Goal: Register for event/course

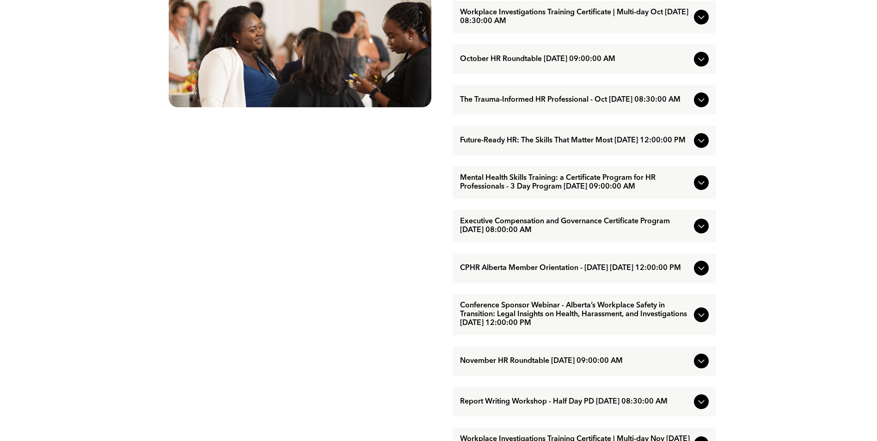
scroll to position [601, 0]
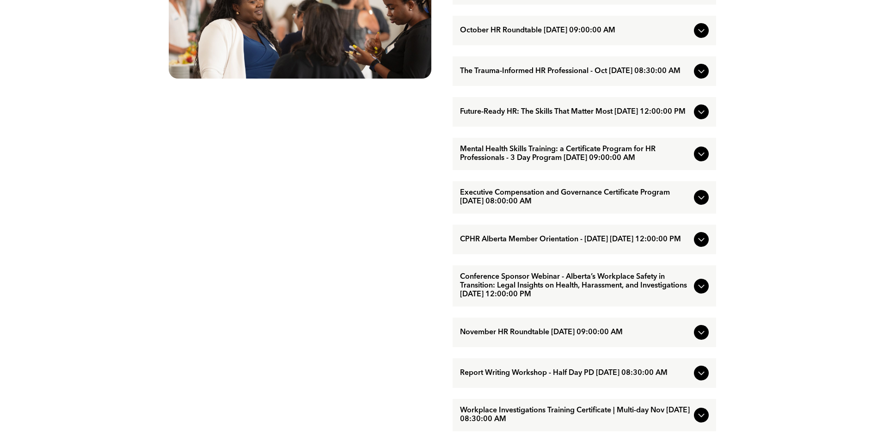
click at [695, 294] on div at bounding box center [701, 286] width 15 height 15
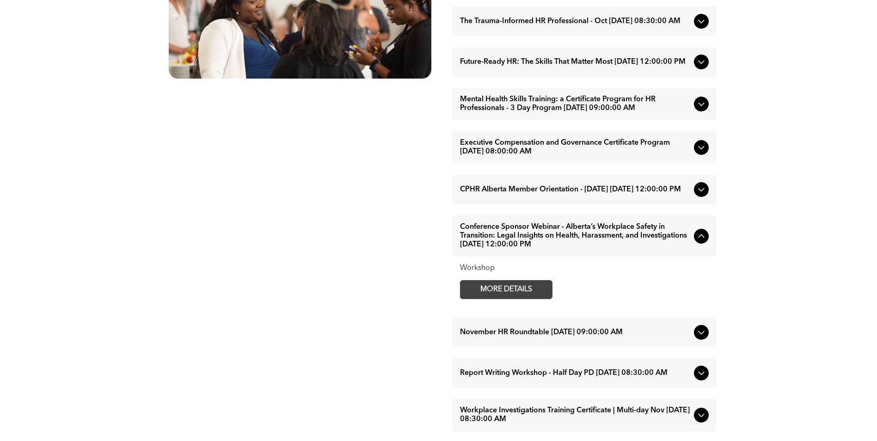
click at [518, 299] on span "MORE DETAILS" at bounding box center [506, 290] width 73 height 18
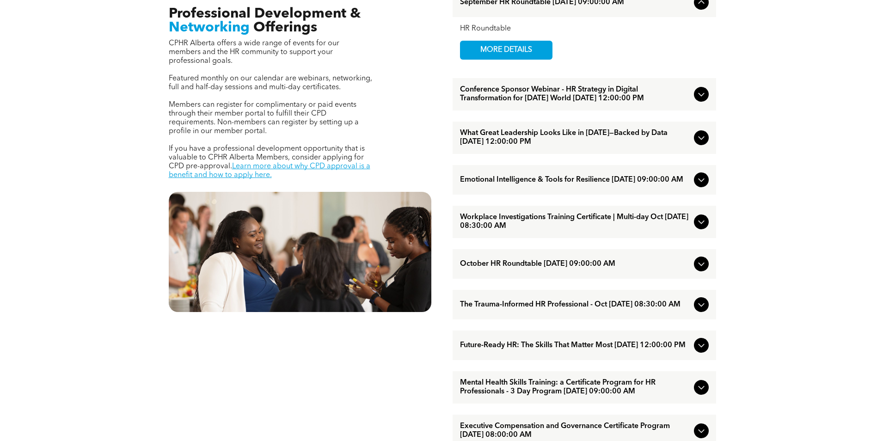
scroll to position [370, 0]
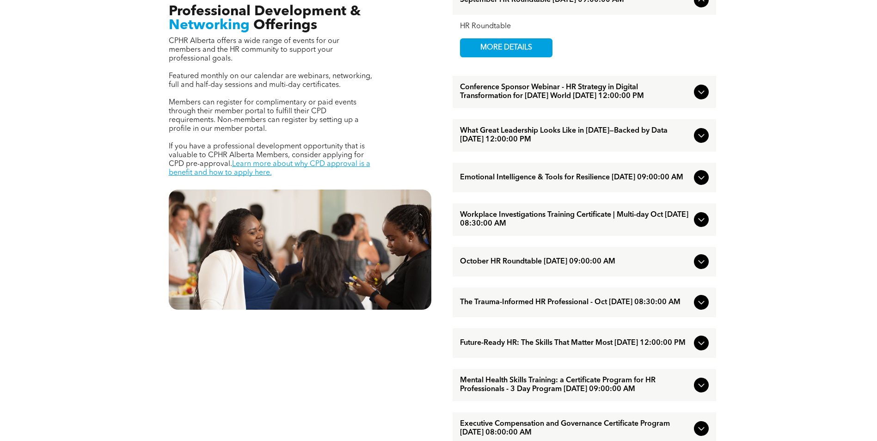
click at [702, 141] on icon at bounding box center [701, 135] width 11 height 11
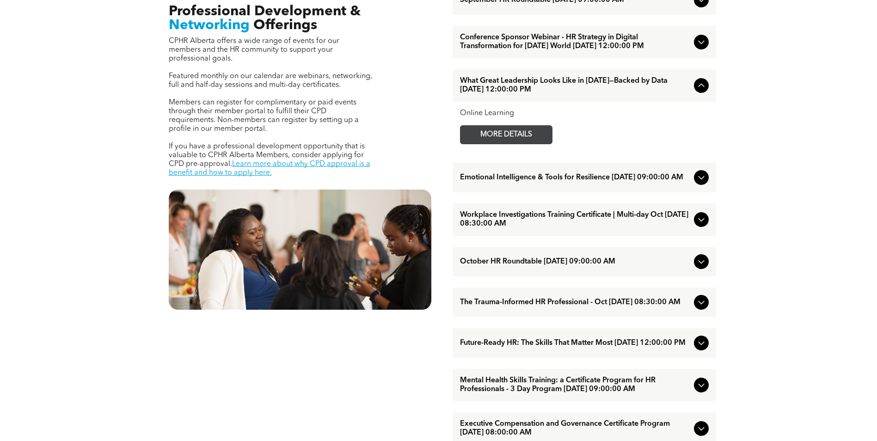
click at [508, 144] on span "MORE DETAILS" at bounding box center [506, 135] width 73 height 18
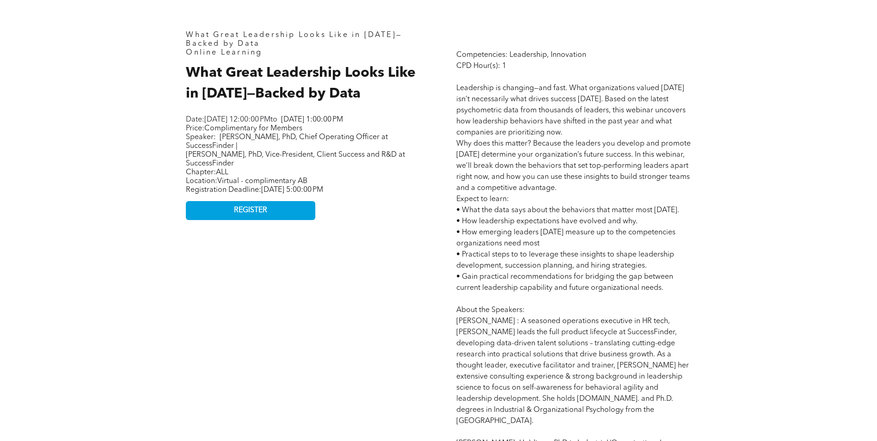
scroll to position [462, 0]
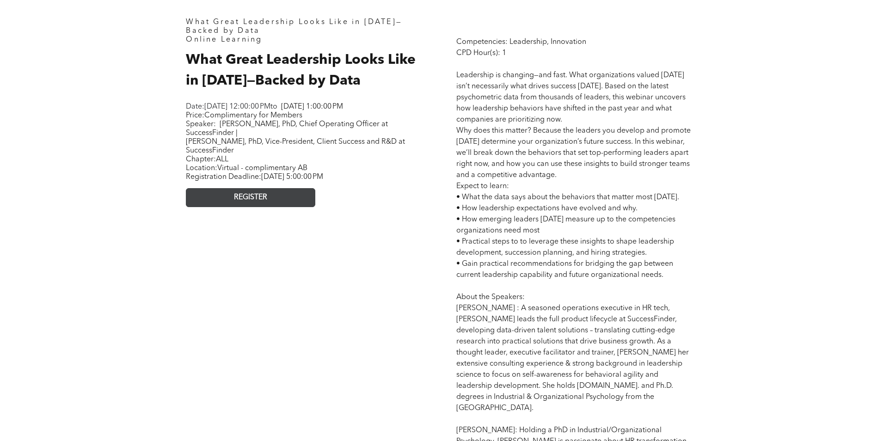
click at [239, 207] on link "REGISTER" at bounding box center [250, 197] width 129 height 19
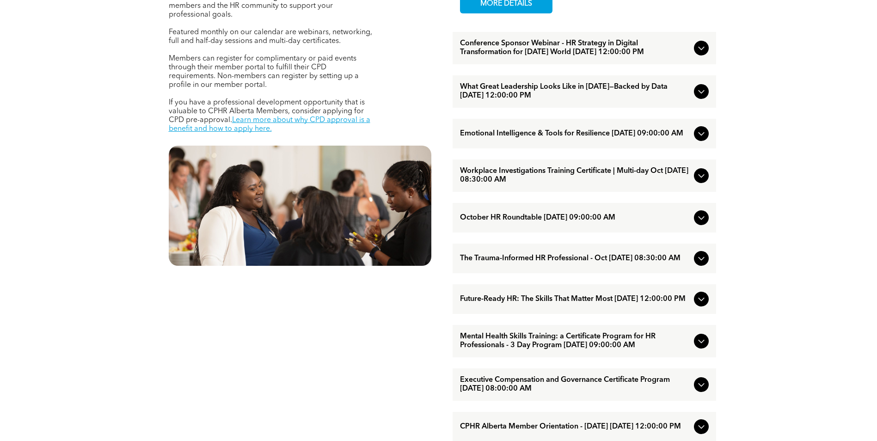
scroll to position [416, 0]
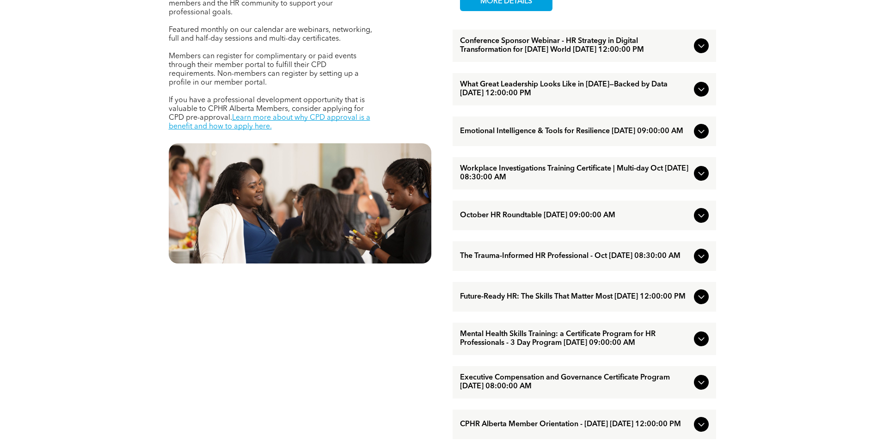
click at [696, 262] on icon at bounding box center [701, 256] width 11 height 11
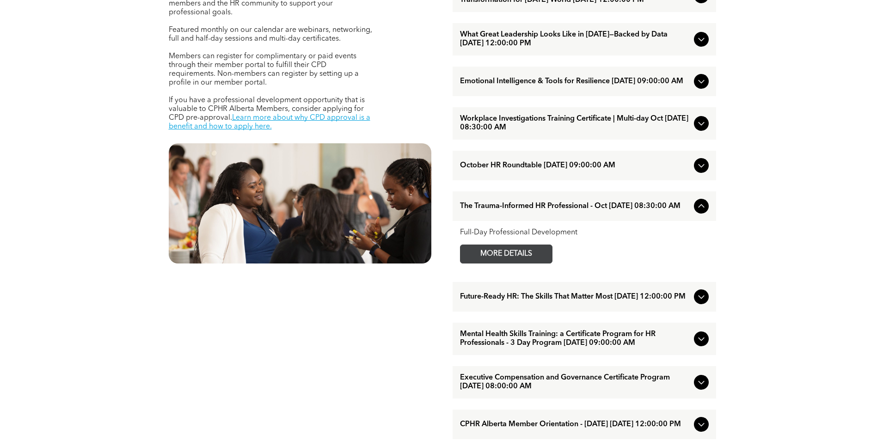
click at [524, 263] on span "MORE DETAILS" at bounding box center [506, 254] width 73 height 18
click at [697, 302] on icon at bounding box center [701, 296] width 11 height 11
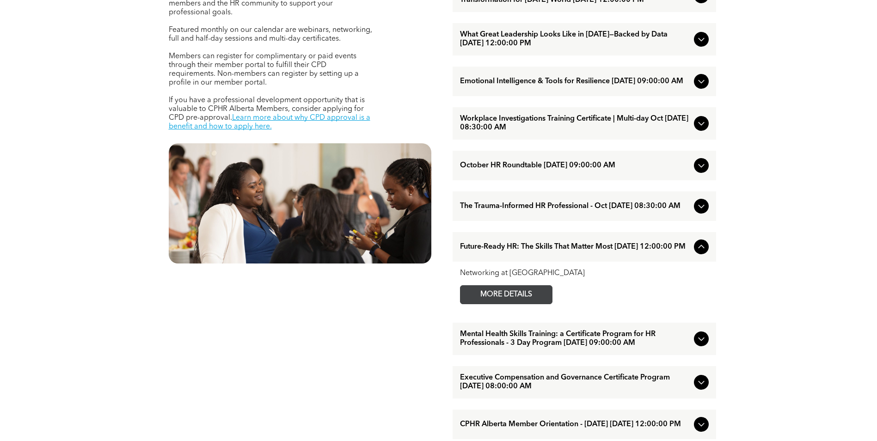
click at [507, 304] on span "MORE DETAILS" at bounding box center [506, 295] width 73 height 18
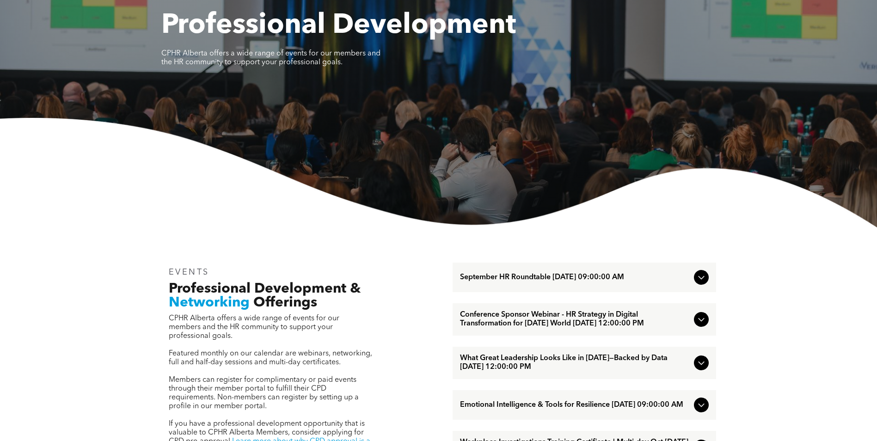
scroll to position [0, 0]
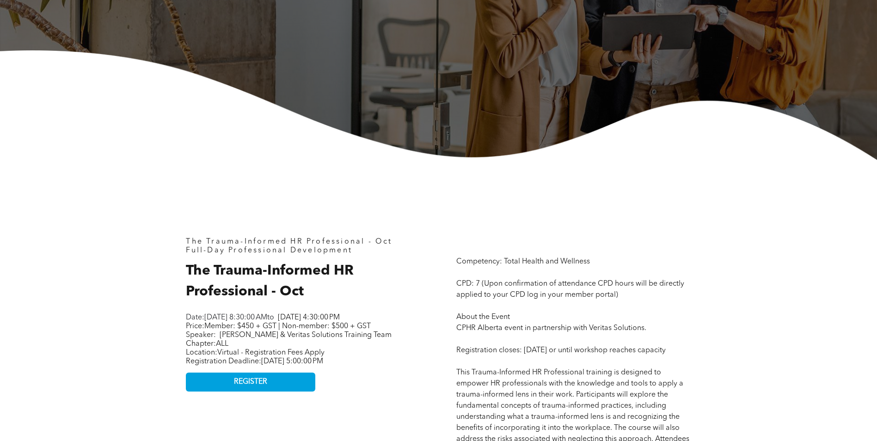
scroll to position [231, 0]
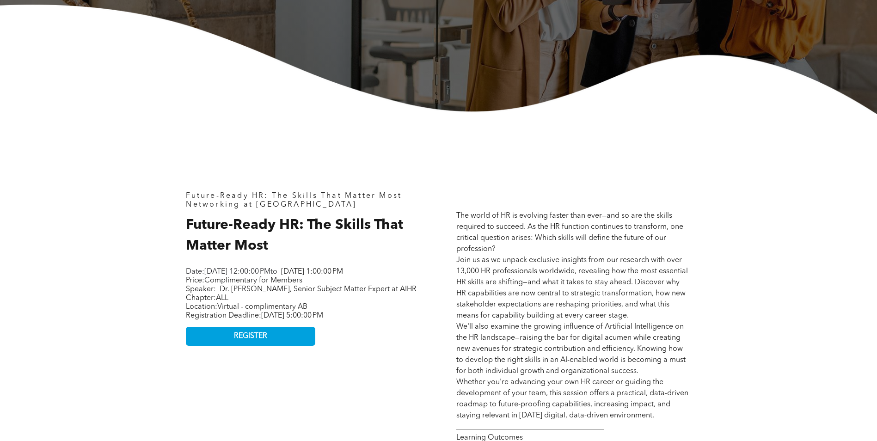
scroll to position [277, 0]
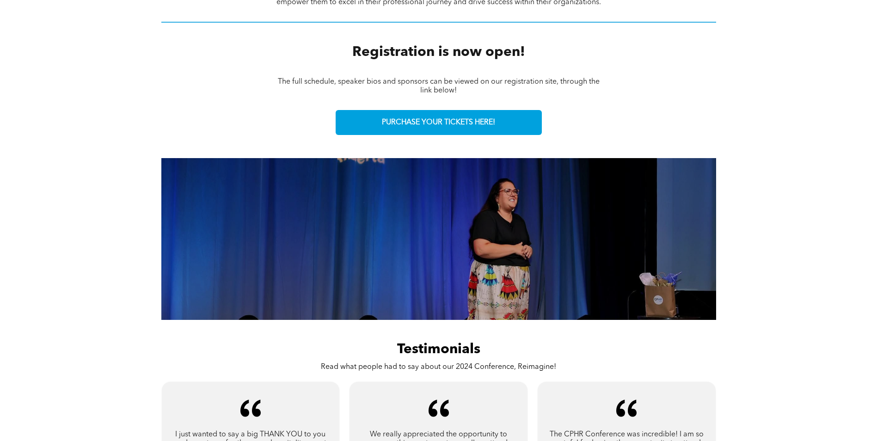
scroll to position [324, 0]
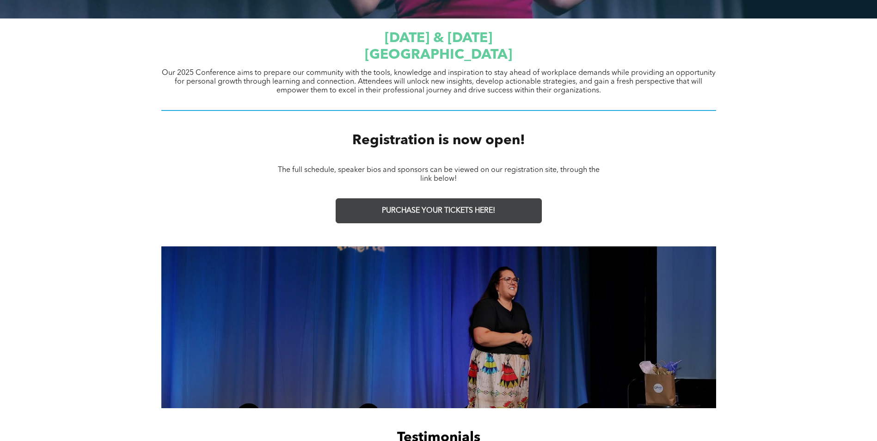
click at [466, 214] on span "PURCHASE YOUR TICKETS HERE!" at bounding box center [438, 211] width 113 height 9
